Goal: Task Accomplishment & Management: Use online tool/utility

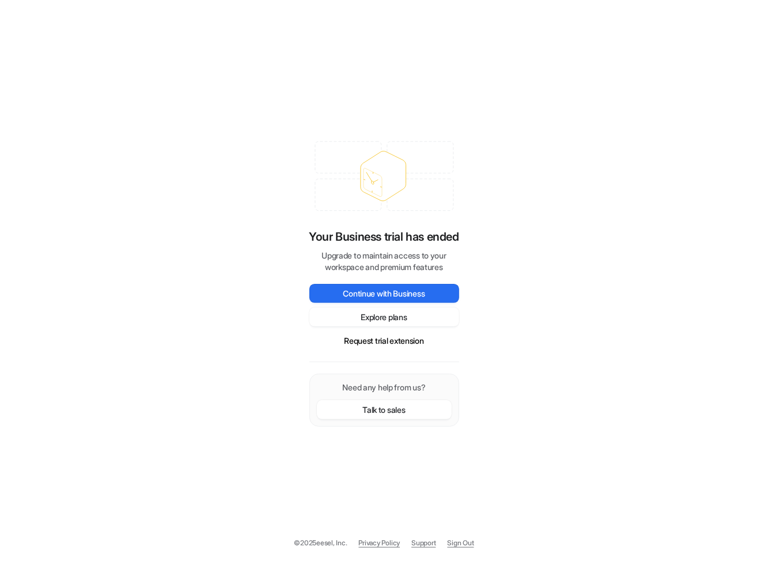
click at [268, 84] on div "Your Business trial has ended Upgrade to maintain access to your workspace and …" at bounding box center [384, 281] width 768 height 562
click at [471, 547] on link "Sign Out" at bounding box center [461, 543] width 27 height 10
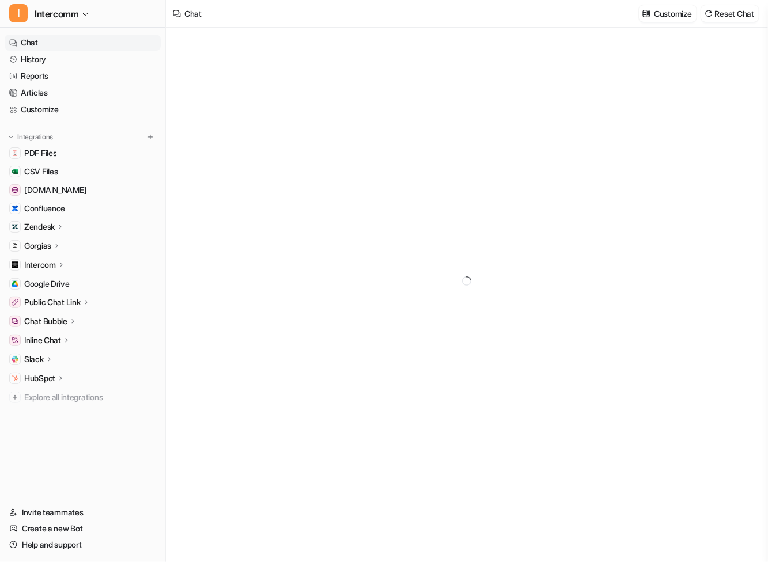
type textarea "**********"
